Goal: Check status: Check status

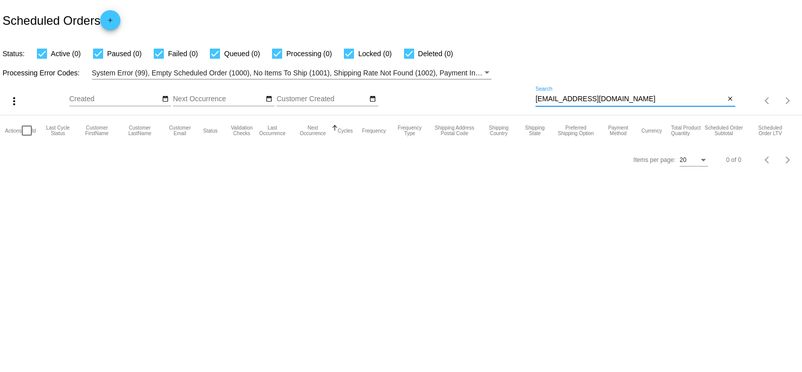
click at [648, 95] on input "[EMAIL_ADDRESS][DOMAIN_NAME]" at bounding box center [630, 99] width 189 height 8
click at [647, 99] on input "[EMAIL_ADDRESS][DOMAIN_NAME]" at bounding box center [630, 99] width 189 height 8
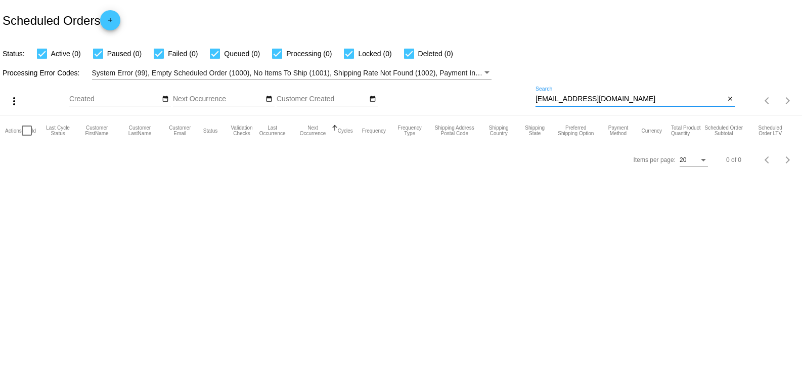
click at [647, 99] on input "[EMAIL_ADDRESS][DOMAIN_NAME]" at bounding box center [630, 99] width 189 height 8
paste input "papuga816@g"
type input "[EMAIL_ADDRESS][DOMAIN_NAME]"
click at [630, 104] on div "[EMAIL_ADDRESS][DOMAIN_NAME] Search" at bounding box center [630, 96] width 189 height 20
click at [631, 101] on input "[EMAIL_ADDRESS][DOMAIN_NAME]" at bounding box center [630, 99] width 189 height 8
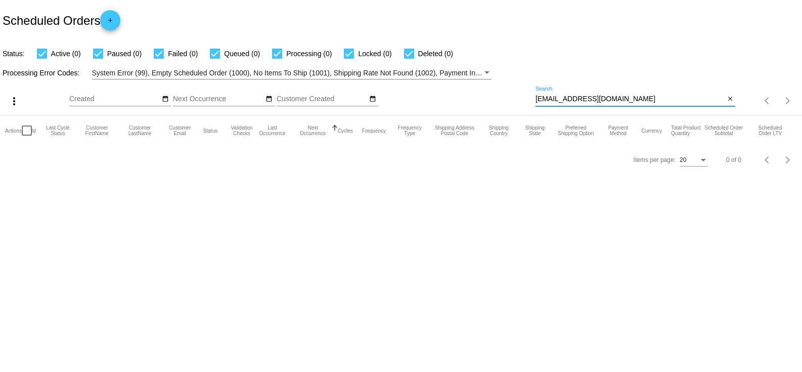
click at [617, 217] on body "Scheduled Orders add Status: Active (0) Paused (0) Failed (0) Queued (0) Proces…" at bounding box center [401, 186] width 802 height 372
click at [663, 99] on input "[EMAIL_ADDRESS][DOMAIN_NAME]" at bounding box center [630, 99] width 189 height 8
drag, startPoint x: 663, startPoint y: 101, endPoint x: 543, endPoint y: 114, distance: 120.5
click at [505, 106] on div "more_vert Sep Jan Feb Mar [DATE]" at bounding box center [401, 97] width 802 height 36
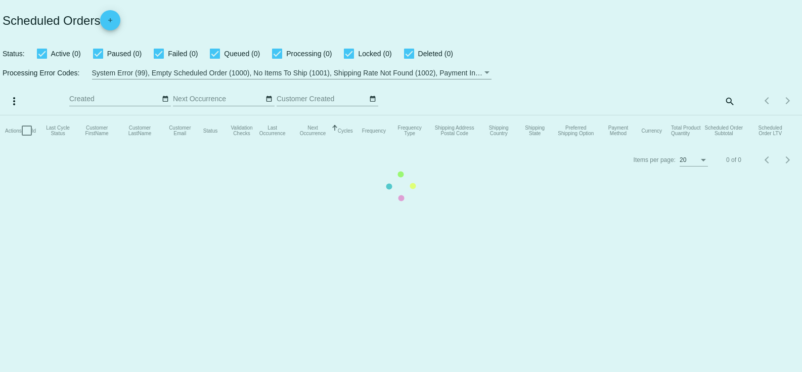
click at [737, 115] on mat-table "Actions Id Last Cycle Status Customer FirstName Customer LastName Customer Emai…" at bounding box center [401, 130] width 802 height 30
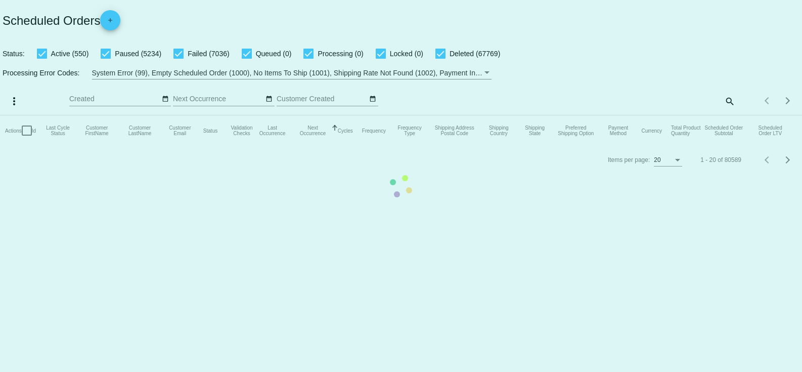
click at [730, 115] on mat-table "Actions Id Last Cycle Status Customer FirstName Customer LastName Customer Emai…" at bounding box center [401, 130] width 802 height 30
click at [727, 115] on mat-table "Actions Id Last Cycle Status Customer FirstName Customer LastName Customer Emai…" at bounding box center [401, 130] width 802 height 30
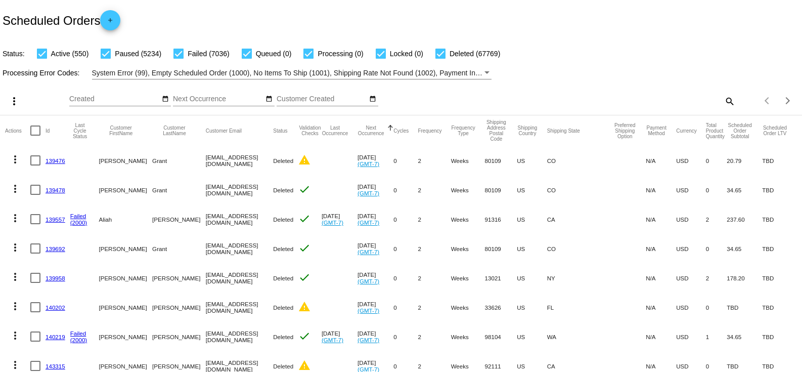
click at [723, 104] on mat-icon "search" at bounding box center [729, 101] width 12 height 16
click at [661, 99] on input "Search" at bounding box center [636, 99] width 200 height 8
paste input "[EMAIL_ADDRESS][DOMAIN_NAME]"
type input "[EMAIL_ADDRESS][DOMAIN_NAME]"
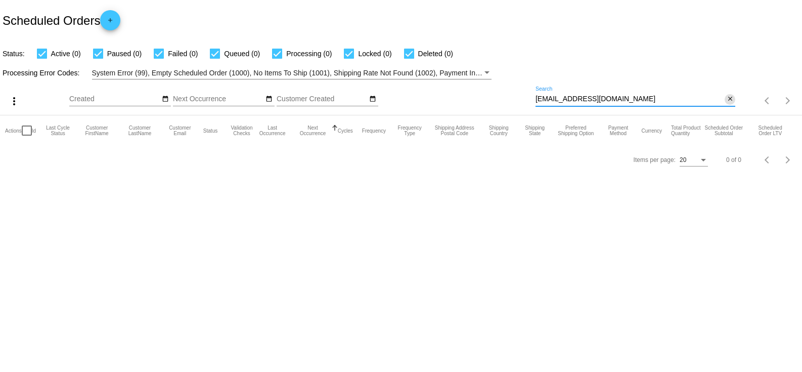
click at [729, 102] on mat-icon "close" at bounding box center [730, 99] width 7 height 8
